Goal: Transaction & Acquisition: Book appointment/travel/reservation

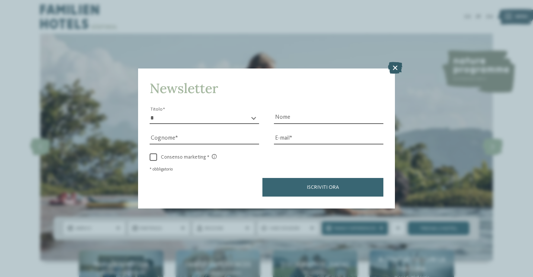
click at [395, 66] on icon at bounding box center [395, 68] width 15 height 12
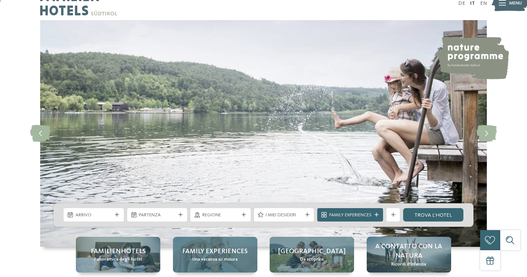
scroll to position [74, 0]
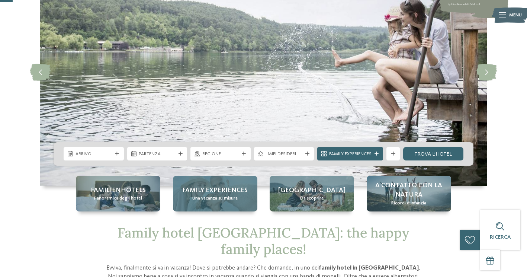
click at [234, 195] on span "Una vacanza su misura" at bounding box center [214, 198] width 45 height 7
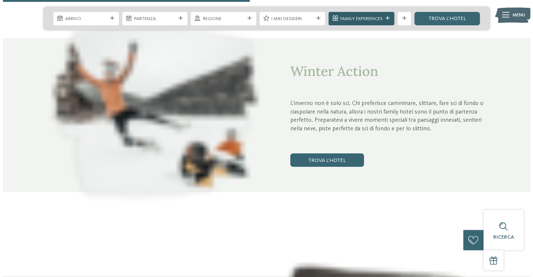
scroll to position [1302, 0]
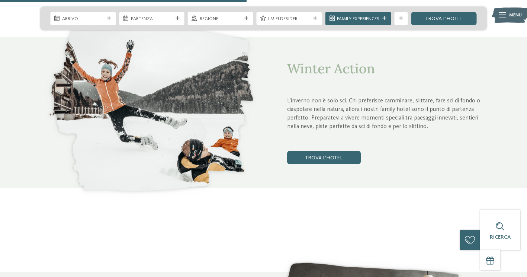
click at [504, 16] on icon at bounding box center [502, 14] width 7 height 5
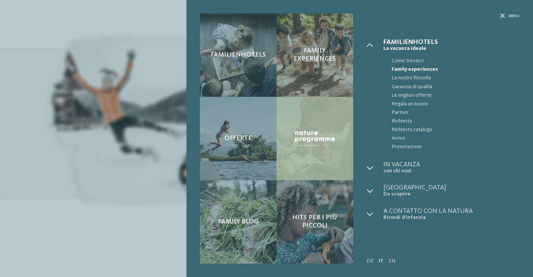
click at [315, 149] on div at bounding box center [315, 138] width 77 height 83
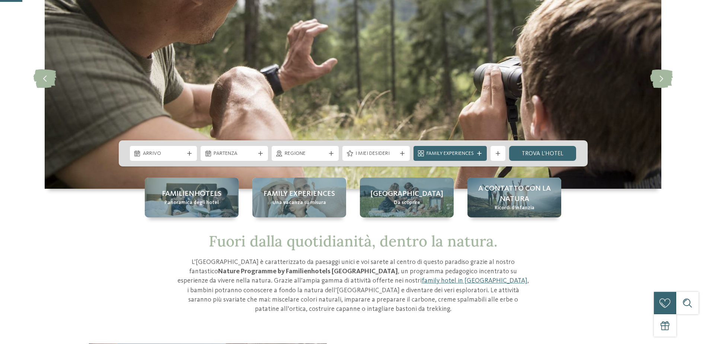
scroll to position [112, 0]
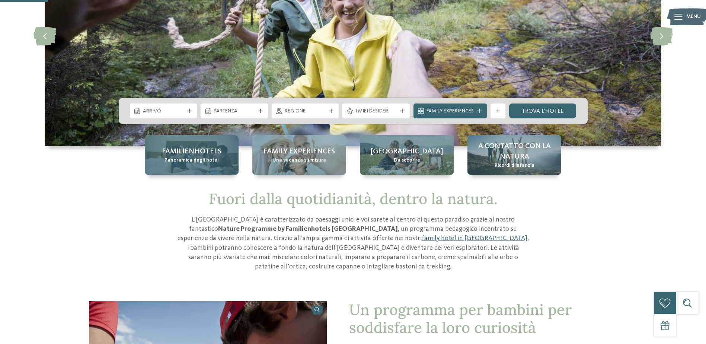
click at [196, 161] on span "Panoramica degli hotel" at bounding box center [192, 160] width 54 height 7
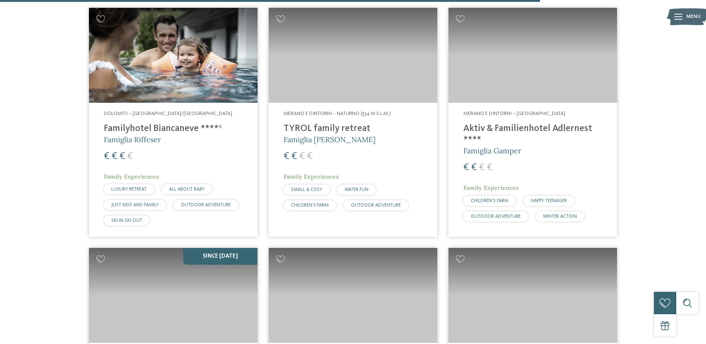
scroll to position [1924, 0]
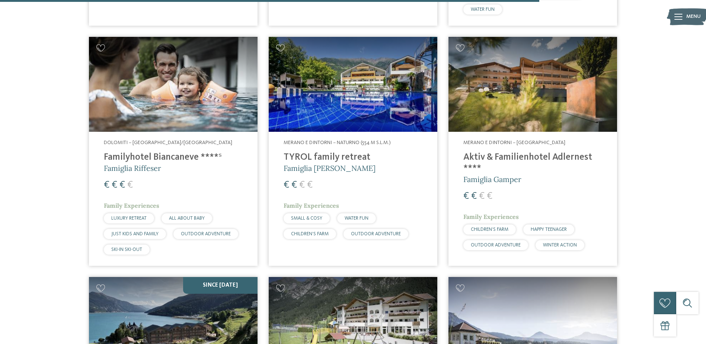
drag, startPoint x: 506, startPoint y: 152, endPoint x: 492, endPoint y: 154, distance: 14.3
click at [492, 154] on h4 "Aktiv & Familienhotel Adlernest ****" at bounding box center [532, 163] width 139 height 22
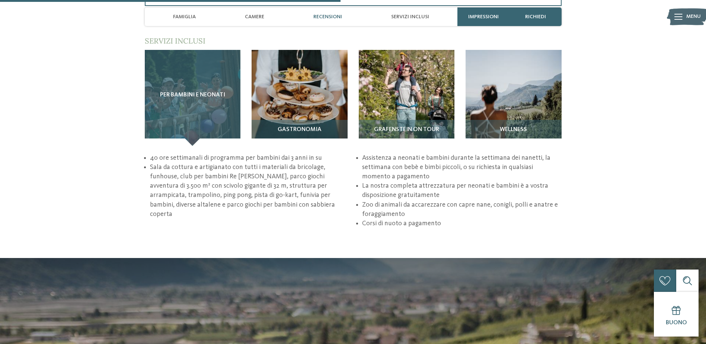
scroll to position [1079, 0]
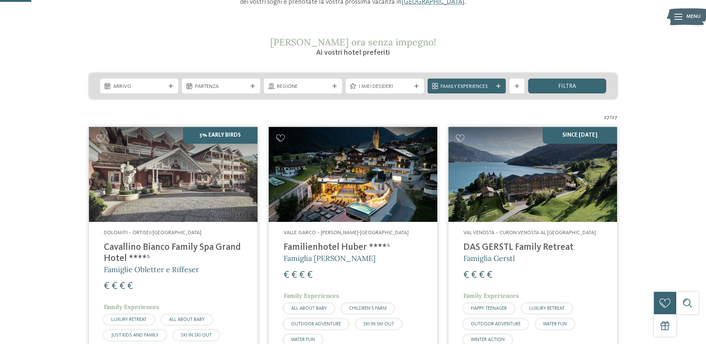
scroll to position [112, 0]
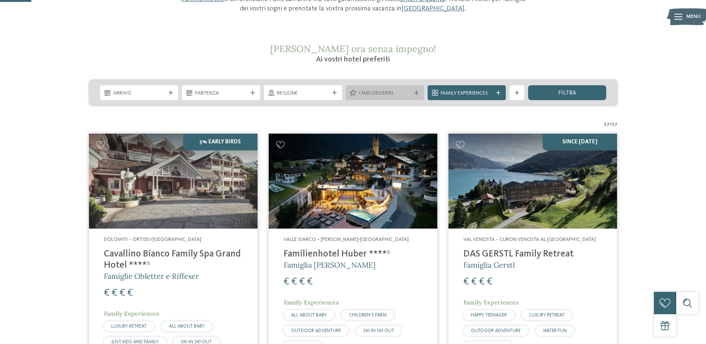
click at [366, 94] on span "I miei desideri" at bounding box center [385, 93] width 52 height 7
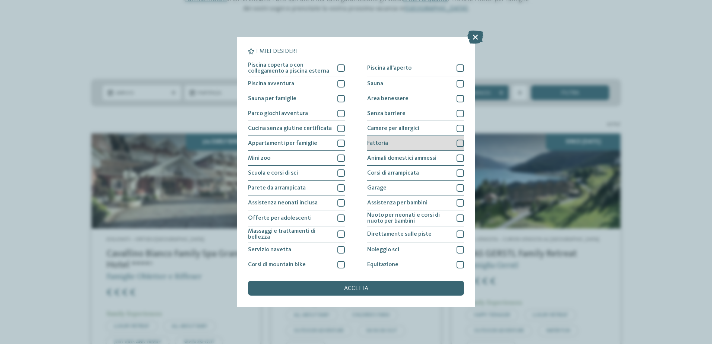
click at [456, 146] on div at bounding box center [459, 143] width 7 height 7
click at [339, 115] on div at bounding box center [340, 113] width 7 height 7
click at [369, 287] on div "accetta" at bounding box center [356, 288] width 216 height 15
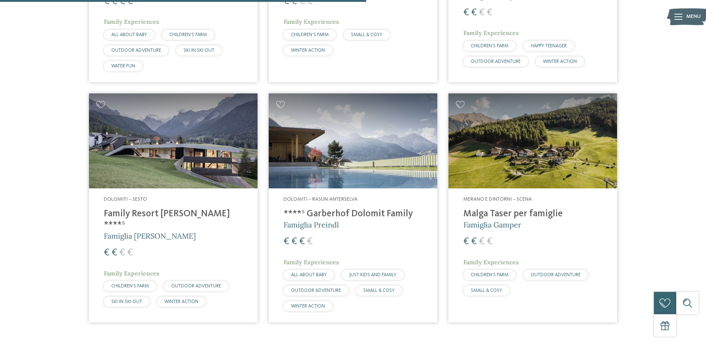
scroll to position [430, 0]
